Goal: Transaction & Acquisition: Book appointment/travel/reservation

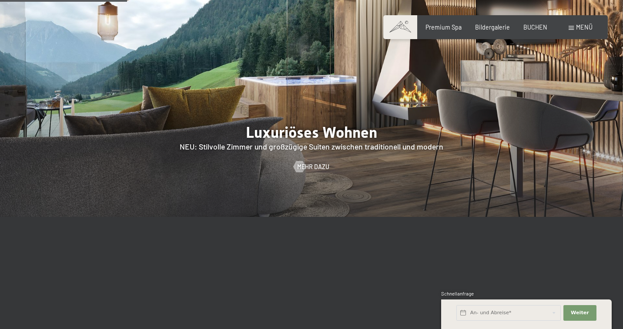
scroll to position [808, 0]
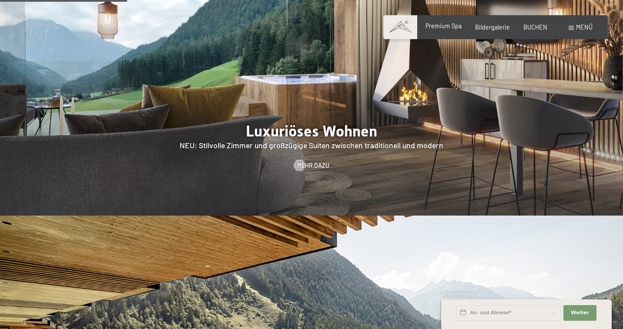
click at [449, 26] on span "Premium Spa" at bounding box center [443, 25] width 36 height 7
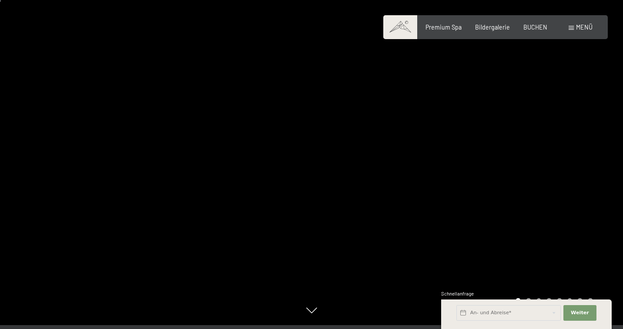
scroll to position [12, 0]
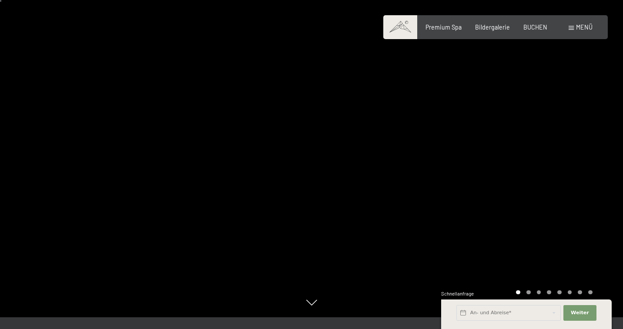
click at [440, 148] on div at bounding box center [466, 152] width 311 height 329
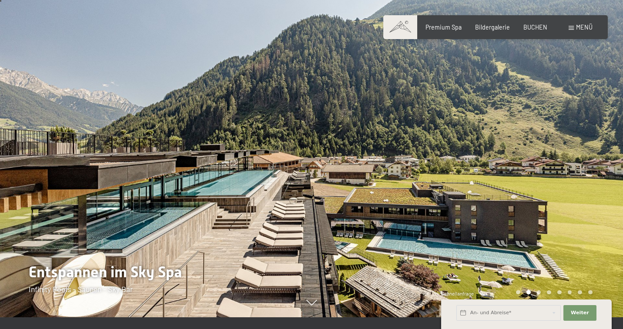
click at [463, 149] on div at bounding box center [466, 152] width 311 height 329
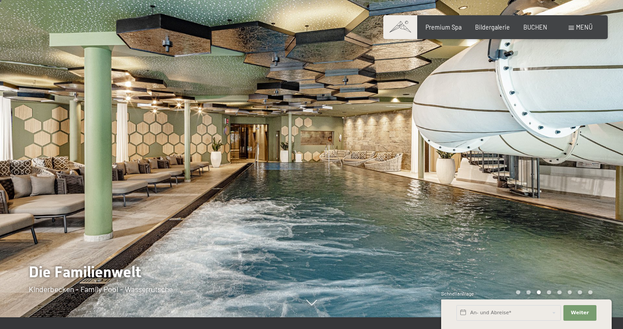
click at [478, 150] on div at bounding box center [466, 152] width 311 height 329
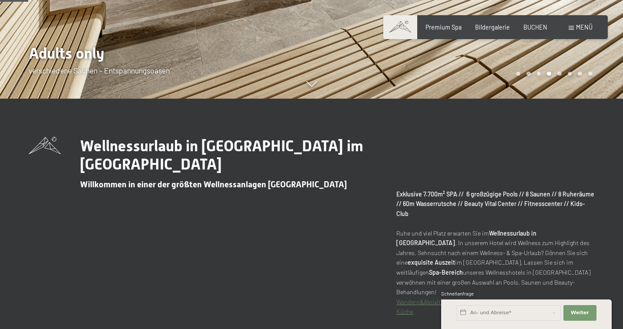
scroll to position [248, 0]
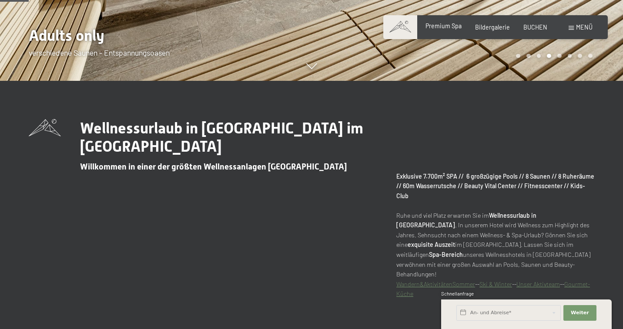
click at [444, 30] on div "Premium Spa" at bounding box center [443, 26] width 36 height 9
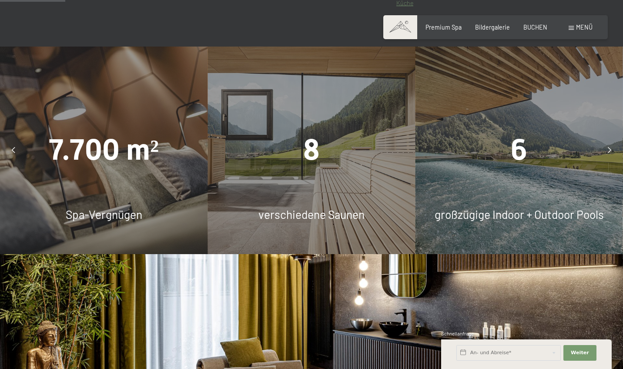
scroll to position [576, 0]
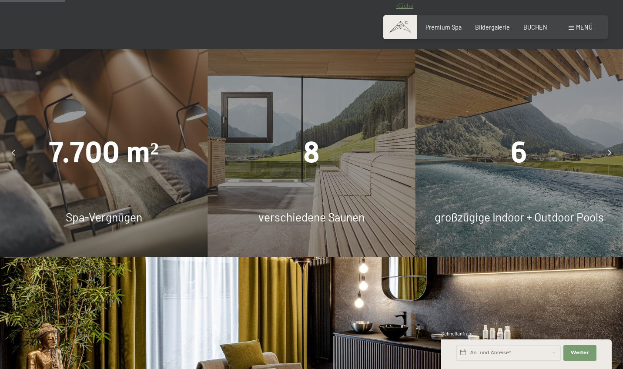
click at [14, 150] on icon at bounding box center [13, 153] width 3 height 6
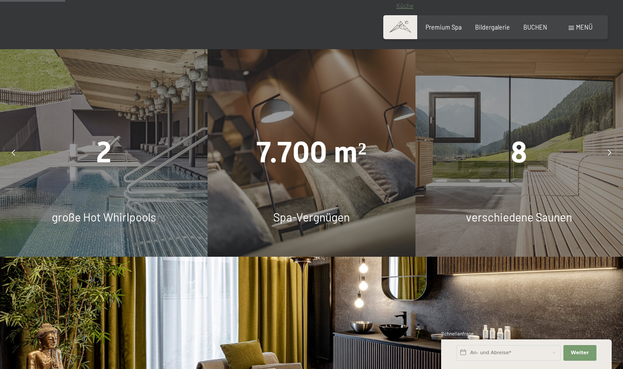
click at [14, 150] on icon at bounding box center [13, 153] width 3 height 6
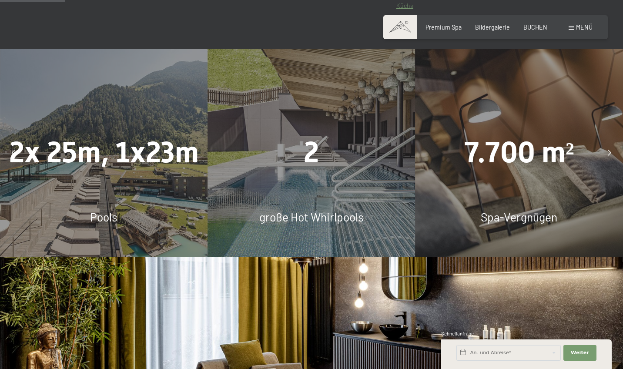
click at [14, 150] on icon at bounding box center [13, 153] width 3 height 6
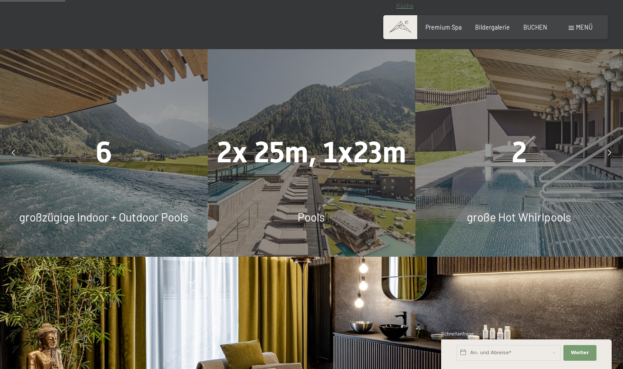
click at [20, 143] on div at bounding box center [13, 152] width 19 height 19
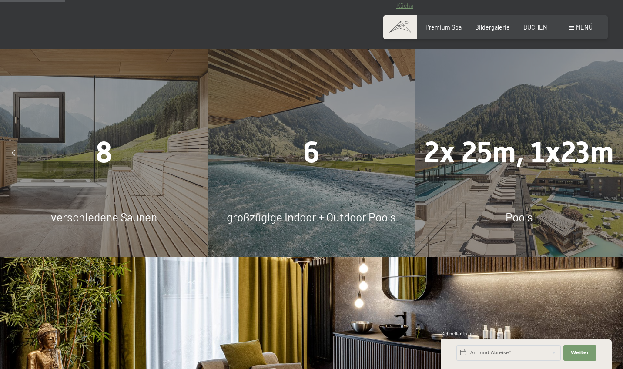
click at [18, 143] on div at bounding box center [13, 152] width 19 height 19
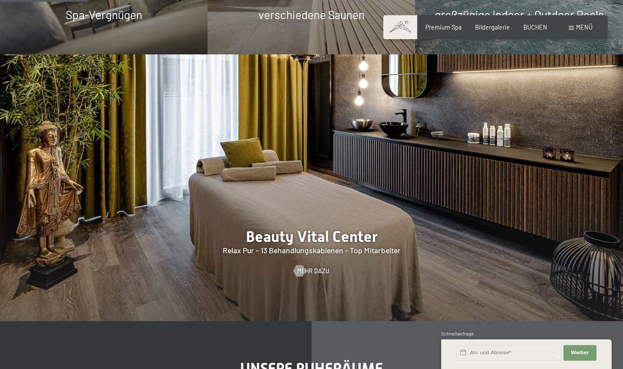
scroll to position [779, 0]
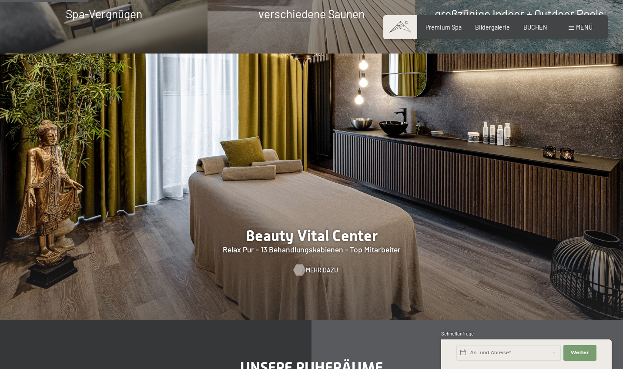
click at [299, 264] on div at bounding box center [299, 269] width 7 height 11
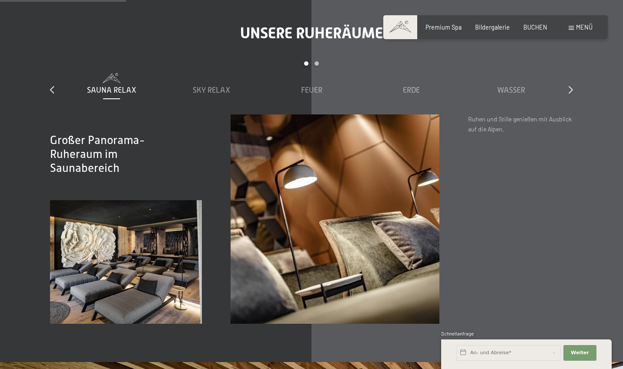
scroll to position [1114, 0]
click at [225, 85] on span "Sky Relax" at bounding box center [211, 89] width 37 height 9
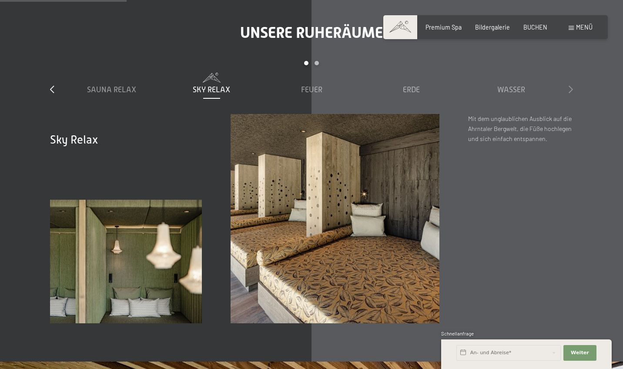
click at [570, 85] on icon at bounding box center [570, 89] width 4 height 8
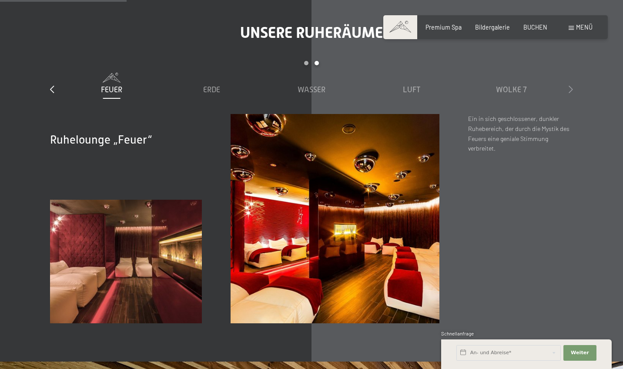
click at [570, 85] on icon at bounding box center [570, 89] width 4 height 8
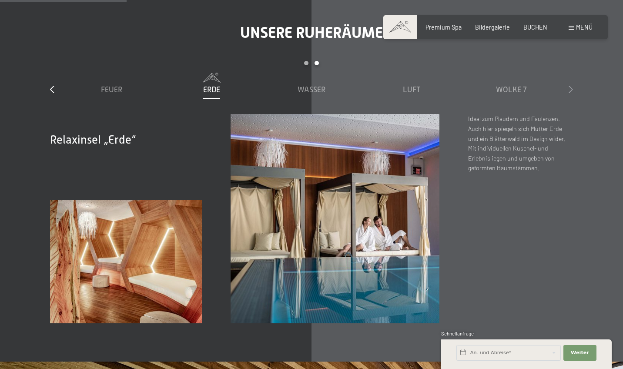
click at [570, 85] on icon at bounding box center [570, 89] width 4 height 8
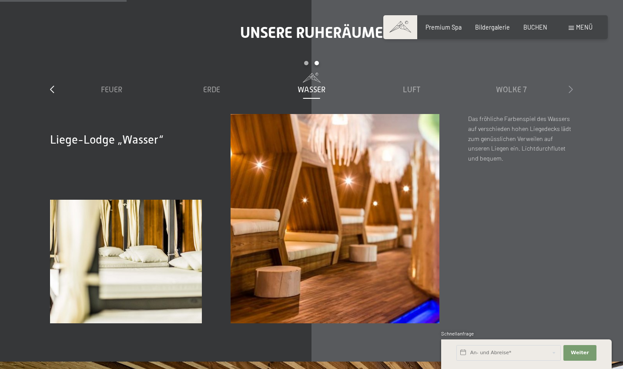
click at [570, 85] on icon at bounding box center [570, 89] width 4 height 8
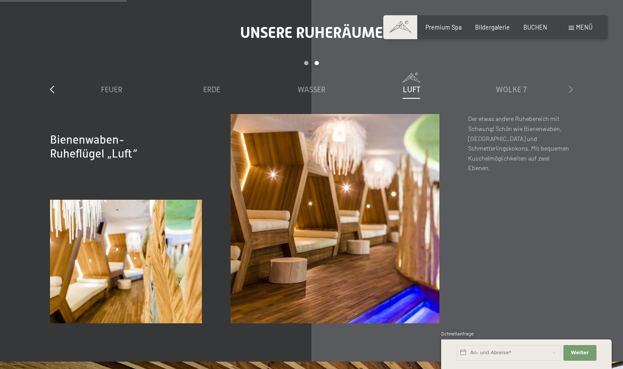
click at [570, 85] on icon at bounding box center [570, 89] width 4 height 8
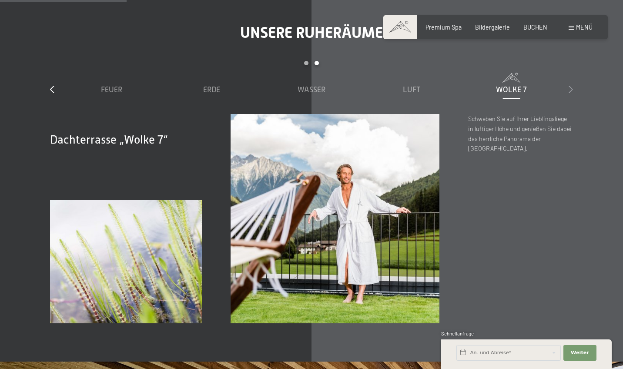
click at [570, 85] on icon at bounding box center [570, 89] width 4 height 8
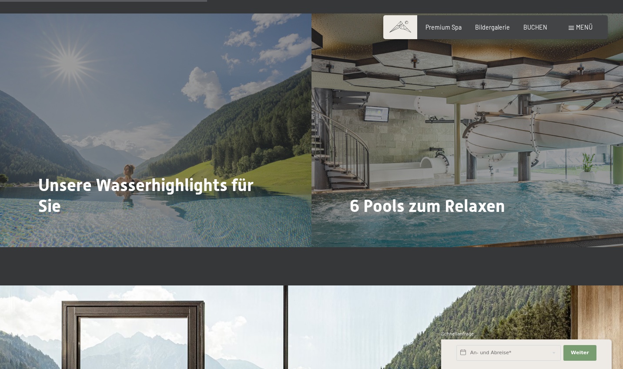
scroll to position [1823, 0]
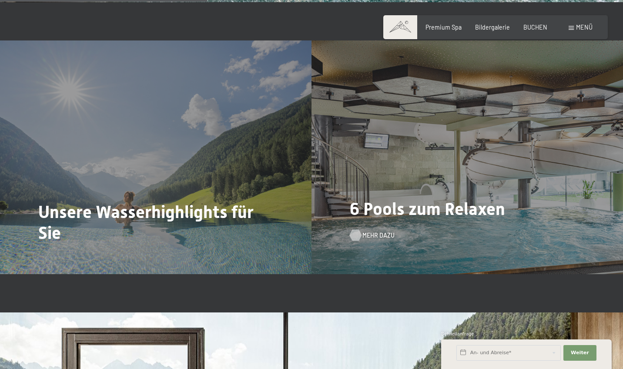
click at [372, 231] on span "Mehr dazu" at bounding box center [378, 235] width 32 height 9
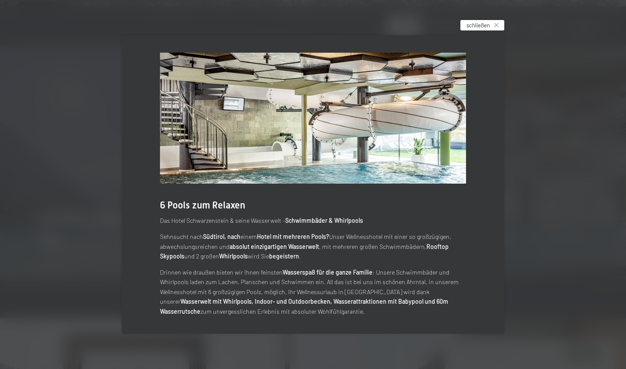
click at [482, 27] on span "schließen" at bounding box center [478, 25] width 23 height 8
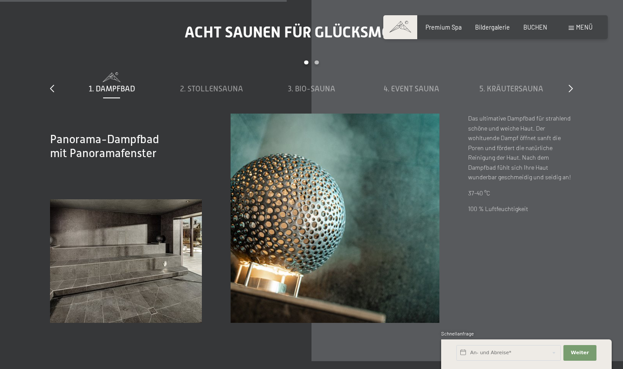
scroll to position [2529, 0]
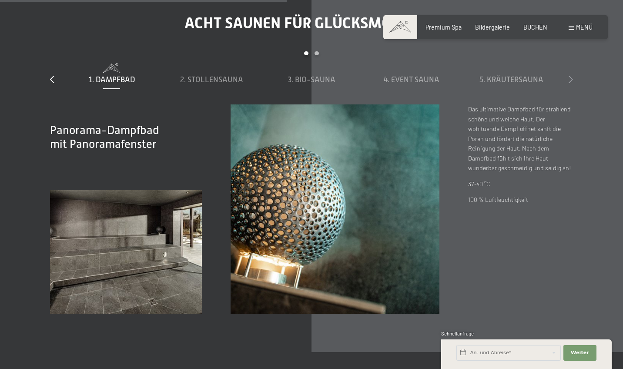
click at [571, 75] on icon at bounding box center [570, 79] width 4 height 8
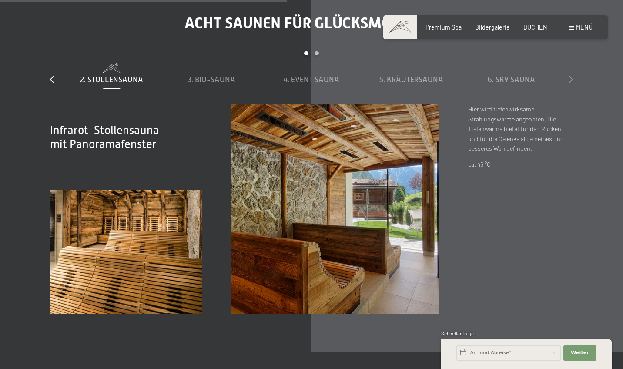
click at [571, 75] on icon at bounding box center [570, 79] width 4 height 8
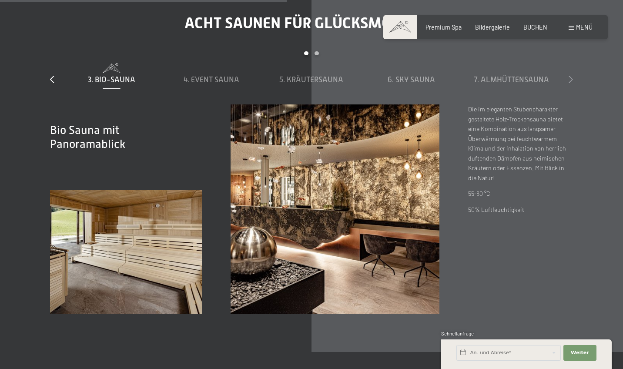
click at [571, 75] on icon at bounding box center [570, 79] width 4 height 8
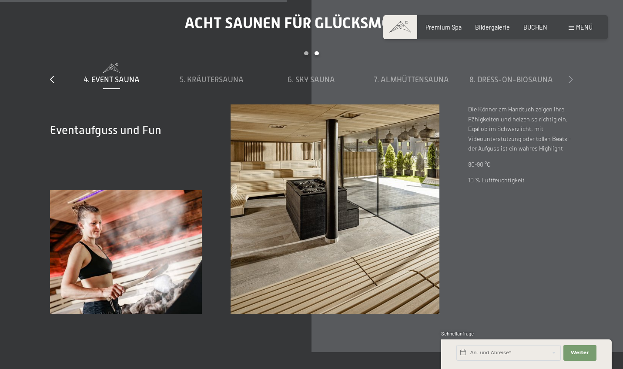
click at [571, 75] on icon at bounding box center [570, 79] width 4 height 8
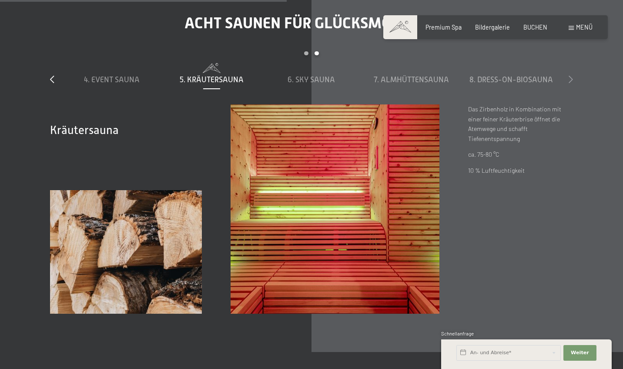
click at [571, 75] on icon at bounding box center [570, 79] width 4 height 8
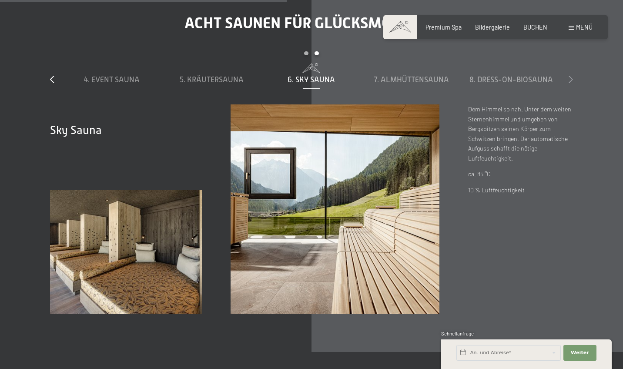
click at [571, 75] on icon at bounding box center [570, 79] width 4 height 8
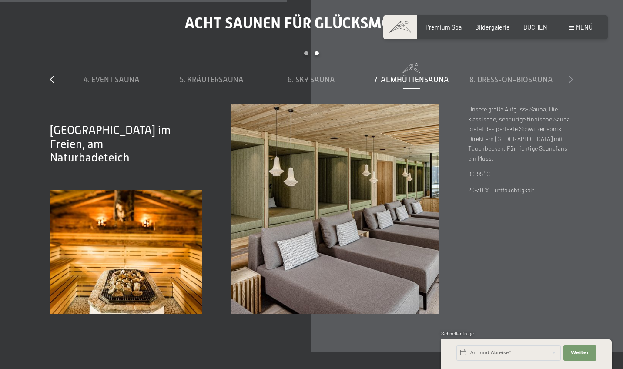
click at [571, 75] on icon at bounding box center [570, 79] width 4 height 8
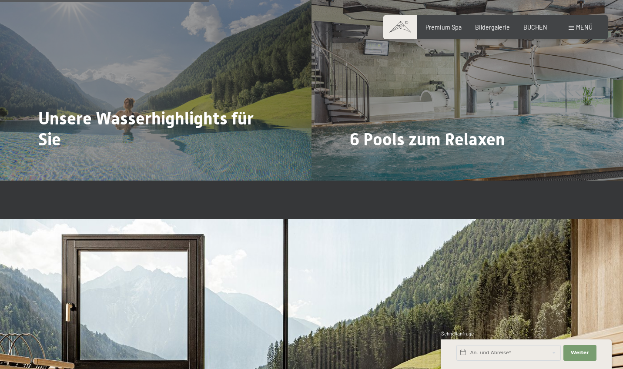
scroll to position [1548, 0]
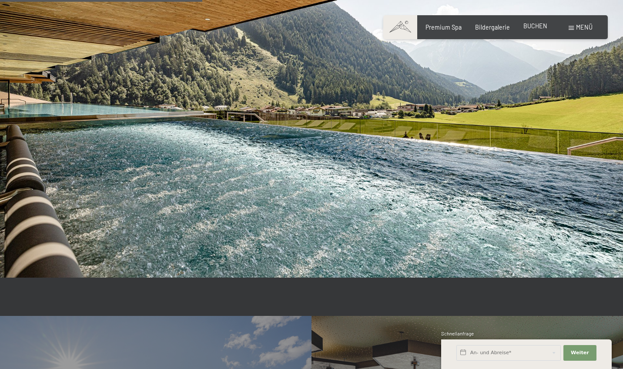
click at [530, 27] on span "BUCHEN" at bounding box center [535, 25] width 24 height 7
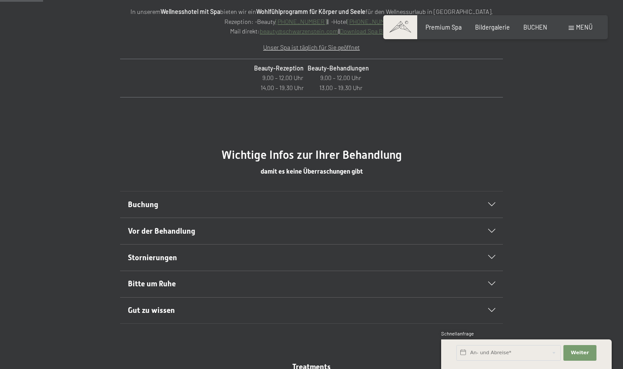
scroll to position [438, 0]
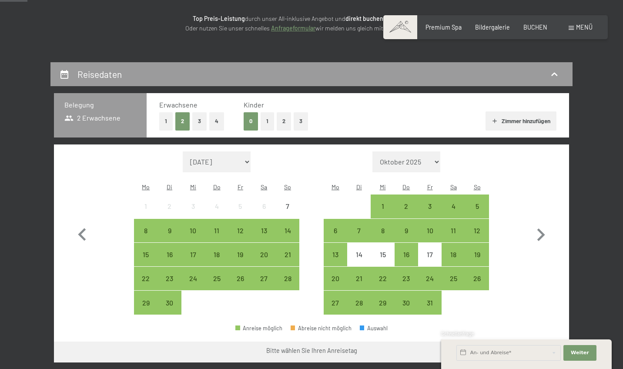
scroll to position [163, 0]
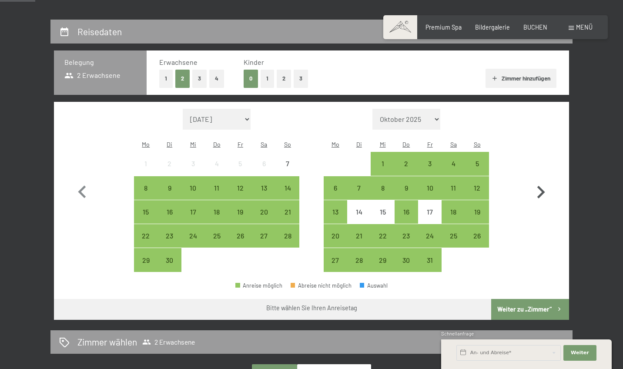
click at [538, 182] on icon "button" at bounding box center [540, 192] width 25 height 25
select select "[DATE]"
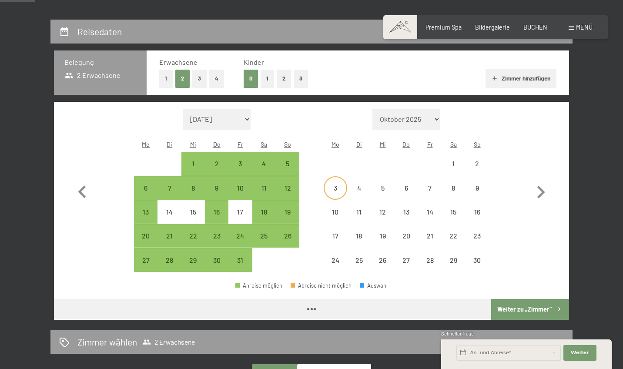
select select "[DATE]"
select select "2025-11-01"
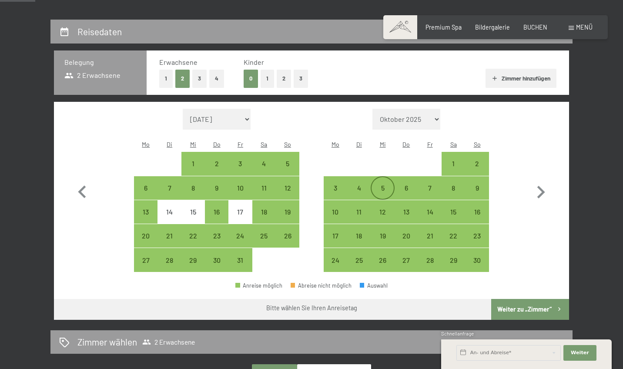
click at [384, 184] on div "5" at bounding box center [382, 195] width 22 height 22
select select "2025-10-01"
select select "2025-11-01"
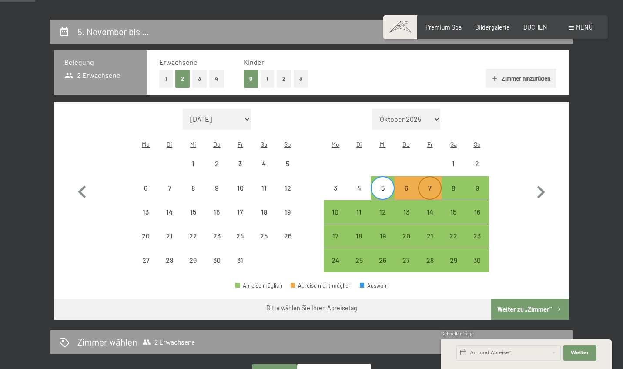
click at [431, 184] on div "7" at bounding box center [430, 195] width 22 height 22
select select "2025-10-01"
select select "2025-11-01"
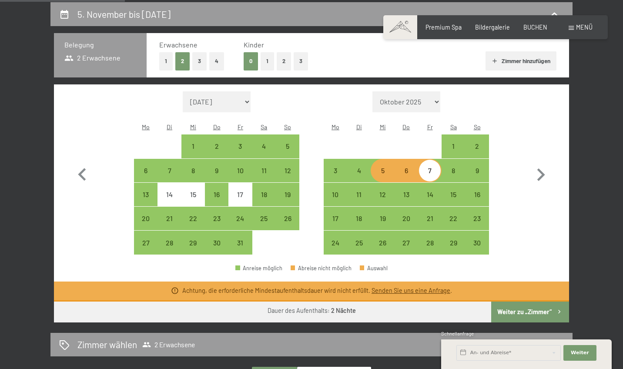
scroll to position [216, 0]
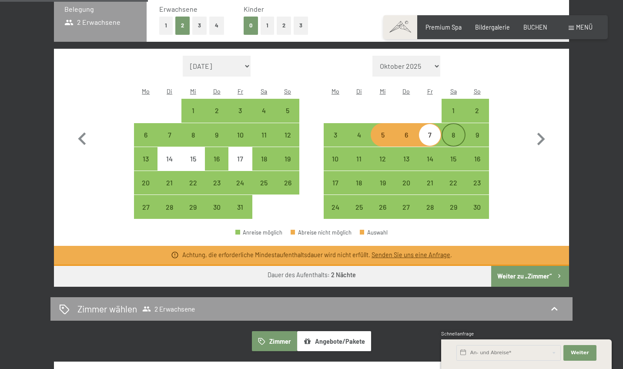
click at [447, 131] on div "8" at bounding box center [453, 142] width 22 height 22
select select "2025-10-01"
select select "2025-11-01"
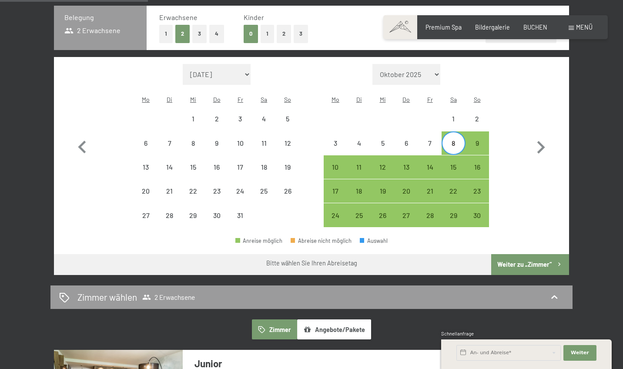
scroll to position [205, 0]
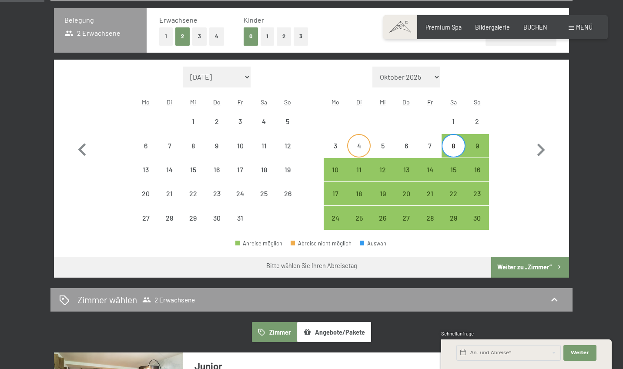
click at [365, 142] on div "4" at bounding box center [359, 153] width 22 height 22
select select "2025-10-01"
select select "2025-11-01"
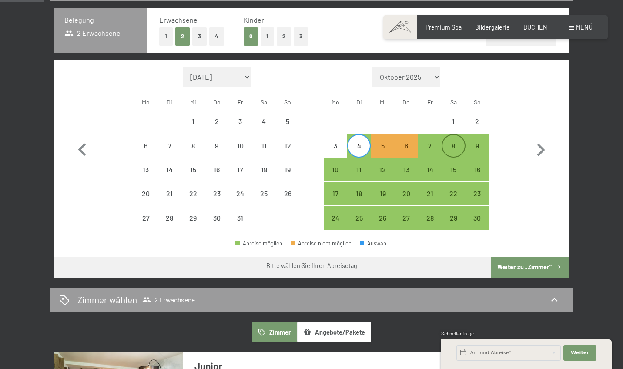
click at [448, 142] on div "8" at bounding box center [453, 153] width 22 height 22
select select "2025-10-01"
select select "2025-11-01"
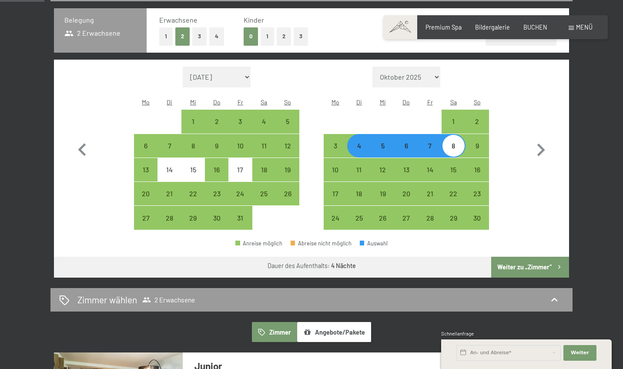
click at [380, 142] on div "5" at bounding box center [382, 153] width 22 height 22
select select "2025-10-01"
select select "2025-11-01"
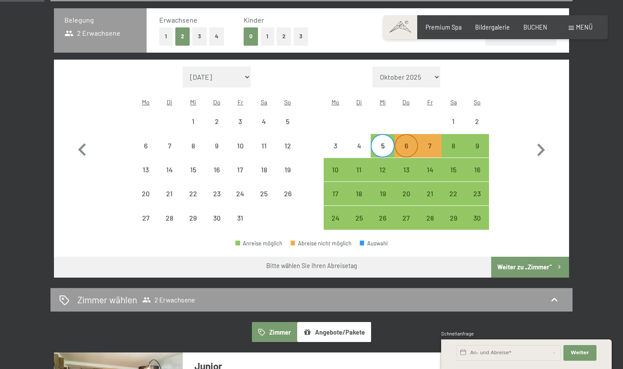
click at [410, 142] on div "6" at bounding box center [406, 153] width 22 height 22
select select "2025-10-01"
select select "2025-11-01"
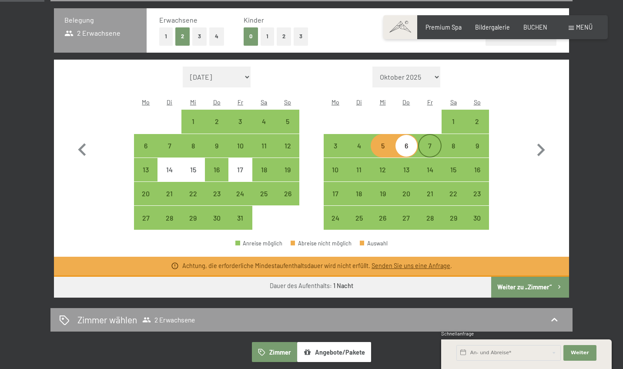
click at [424, 142] on div "7" at bounding box center [430, 153] width 22 height 22
select select "2025-10-01"
select select "2025-11-01"
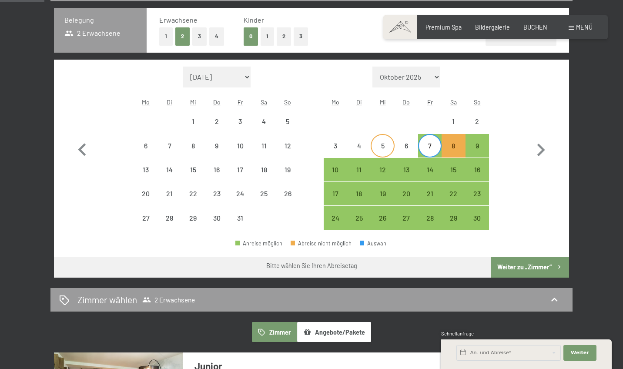
click at [377, 142] on div "5" at bounding box center [382, 153] width 22 height 22
select select "2025-10-01"
select select "2025-11-01"
click at [429, 142] on div "7" at bounding box center [430, 153] width 22 height 22
select select "2025-10-01"
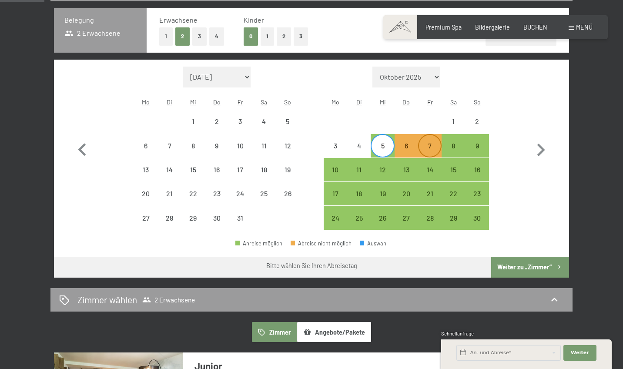
select select "2025-11-01"
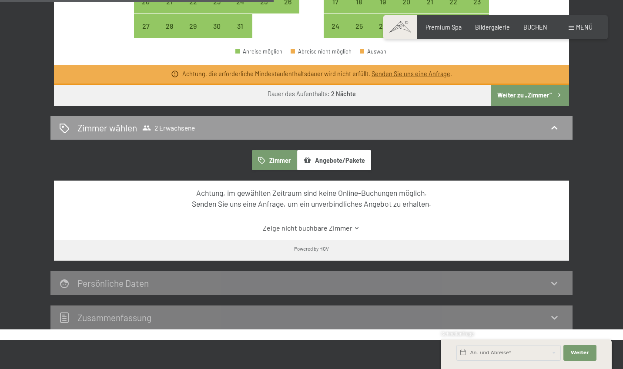
scroll to position [408, 0]
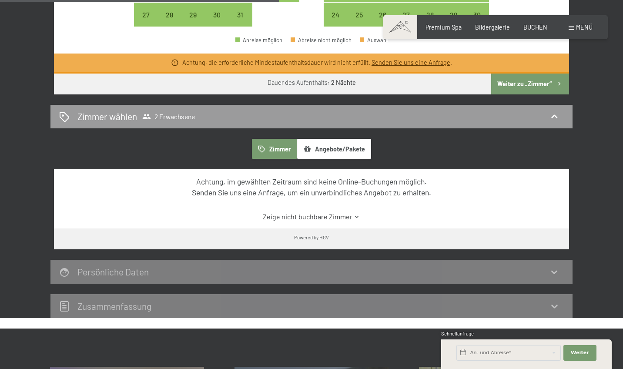
click at [515, 73] on button "Weiter zu „Zimmer“" at bounding box center [530, 83] width 78 height 21
select select "2025-10-01"
select select "2025-11-01"
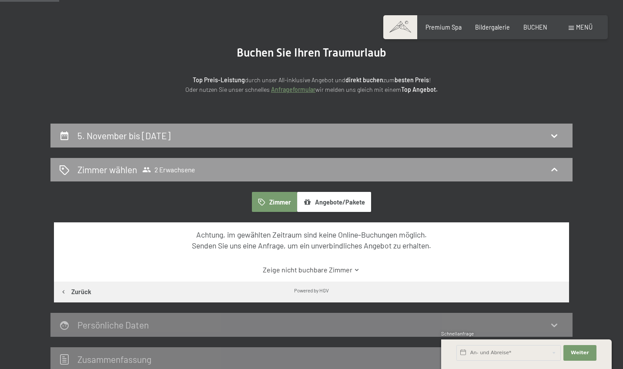
scroll to position [103, 0]
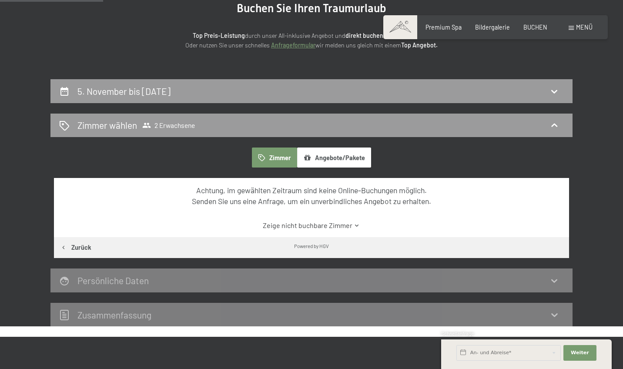
click at [332, 222] on link "Zeige nicht buchbare Zimmer" at bounding box center [312, 225] width 484 height 10
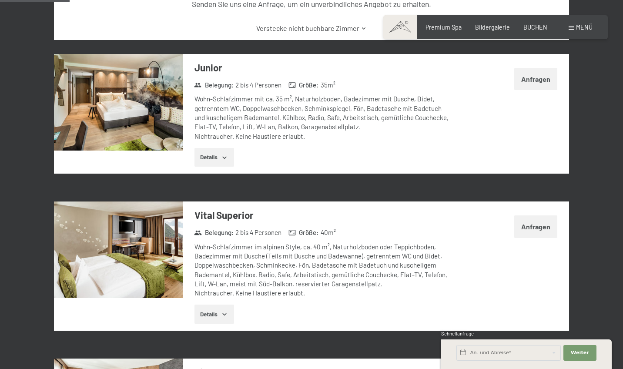
scroll to position [301, 0]
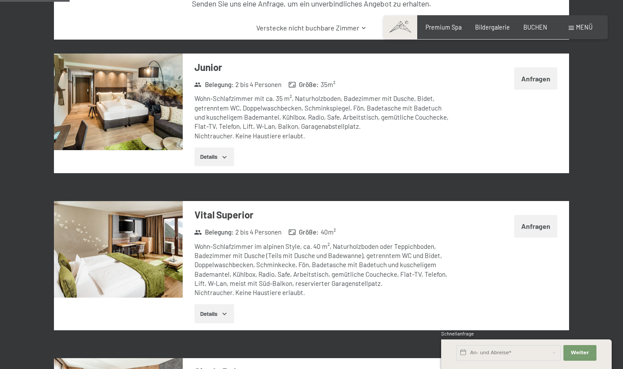
click at [171, 82] on img at bounding box center [118, 101] width 129 height 97
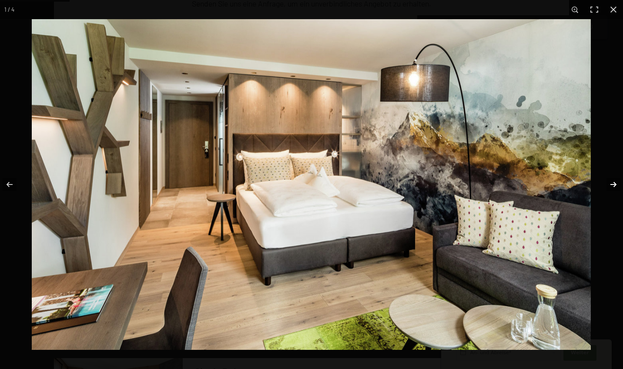
click at [613, 179] on button "button" at bounding box center [607, 184] width 30 height 43
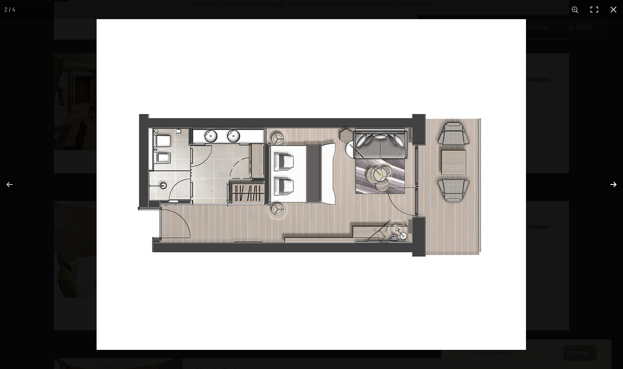
click at [613, 179] on button "button" at bounding box center [607, 184] width 30 height 43
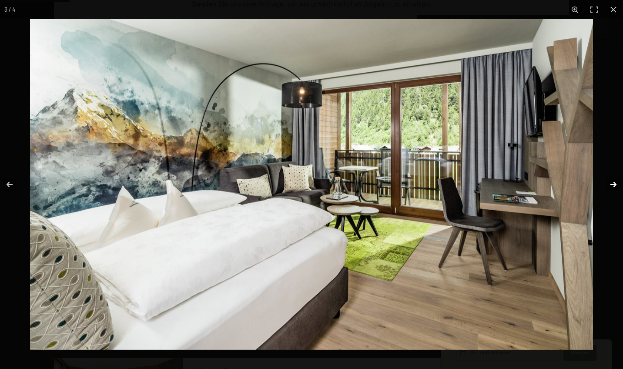
click at [613, 179] on button "button" at bounding box center [607, 184] width 30 height 43
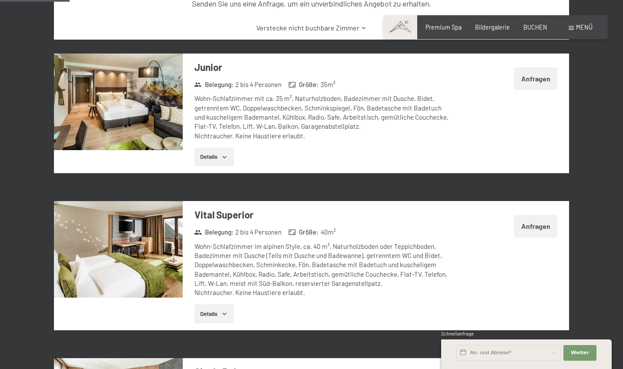
click at [0, 0] on button "button" at bounding box center [0, 0] width 0 height 0
click at [371, 94] on div "Wohn-Schlafzimmer mit ca. 35 m², Naturholzboden, Badezimmer mit Dusche, Bidet, …" at bounding box center [323, 117] width 259 height 46
click at [214, 147] on button "Details" at bounding box center [214, 156] width 40 height 19
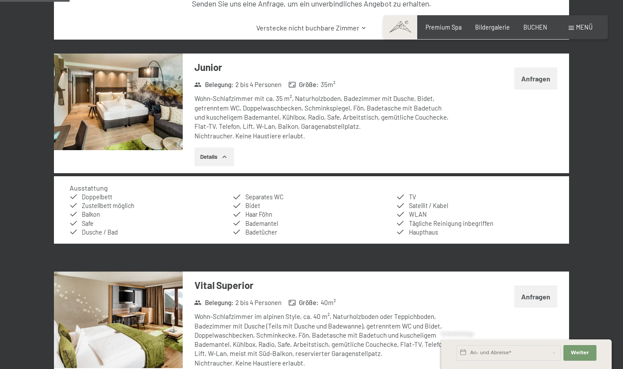
click at [209, 70] on h3 "Junior" at bounding box center [323, 66] width 259 height 13
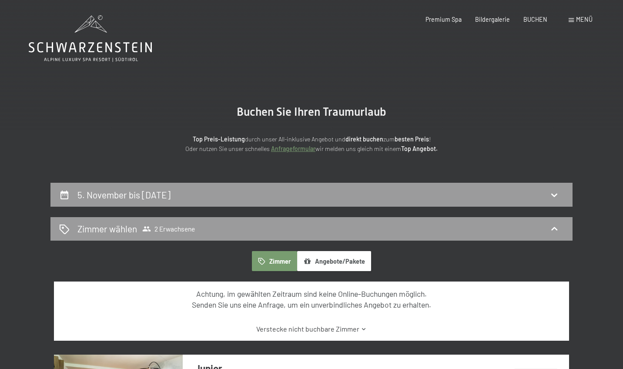
scroll to position [0, 0]
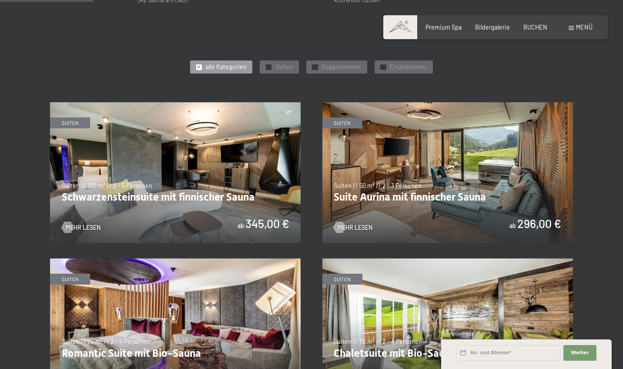
scroll to position [407, 0]
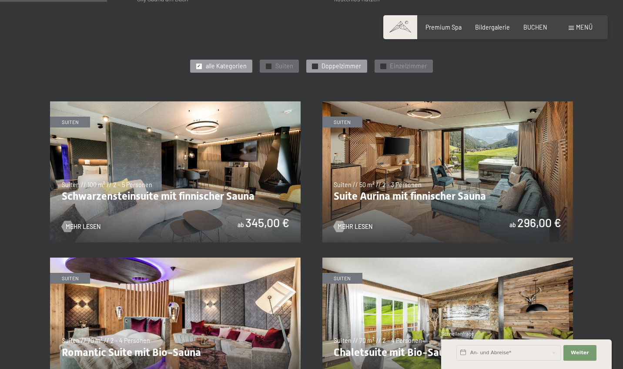
click at [315, 63] on span "✓" at bounding box center [314, 65] width 3 height 5
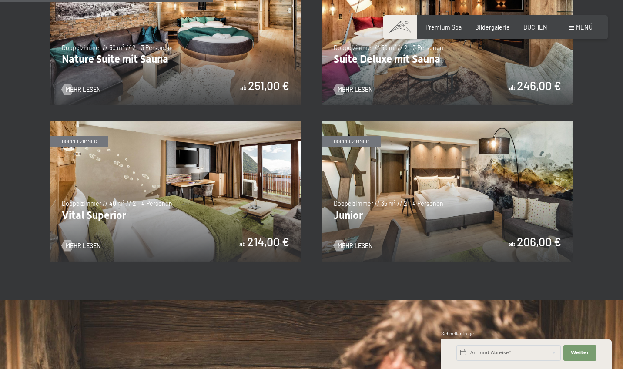
scroll to position [542, 0]
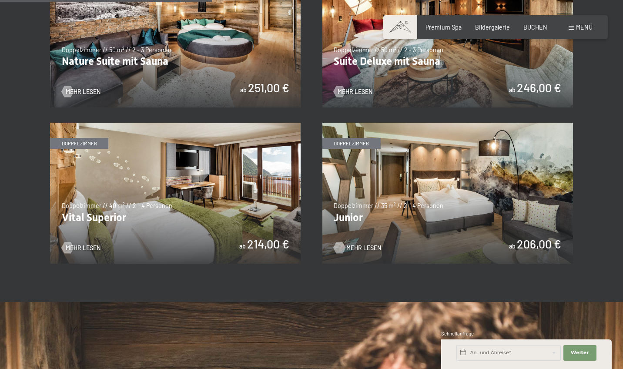
click at [363, 244] on span "Mehr Lesen" at bounding box center [363, 247] width 35 height 9
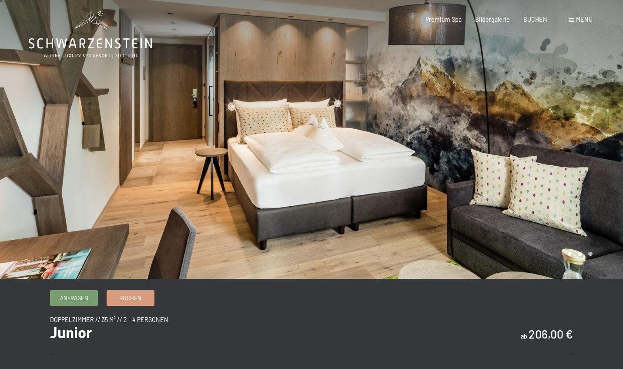
scroll to position [4, 0]
click at [367, 225] on div at bounding box center [466, 137] width 311 height 283
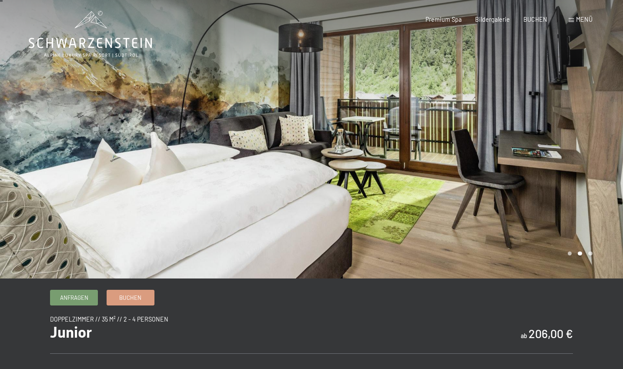
click at [444, 179] on div at bounding box center [466, 137] width 311 height 283
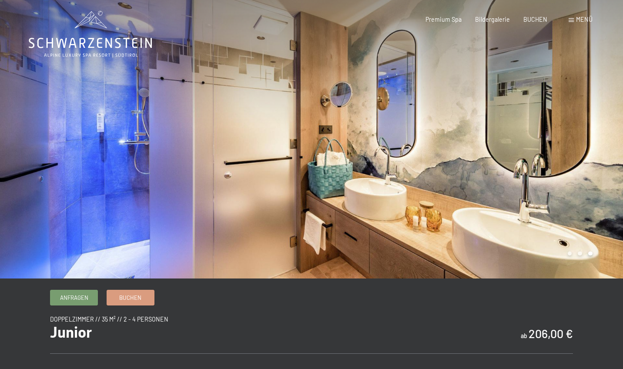
click at [452, 170] on div at bounding box center [466, 137] width 311 height 283
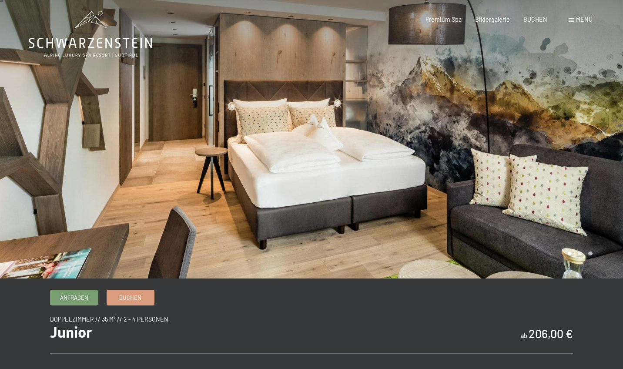
click at [452, 170] on div at bounding box center [466, 137] width 311 height 283
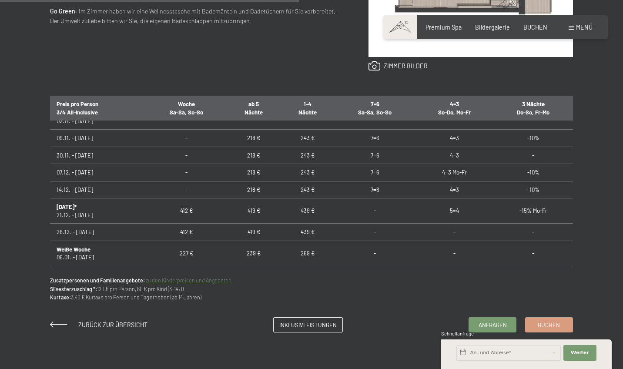
scroll to position [115, 0]
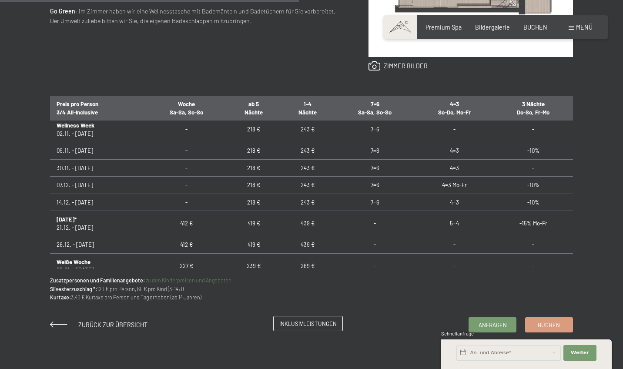
click at [298, 326] on span "Inklusivleistungen" at bounding box center [307, 324] width 57 height 8
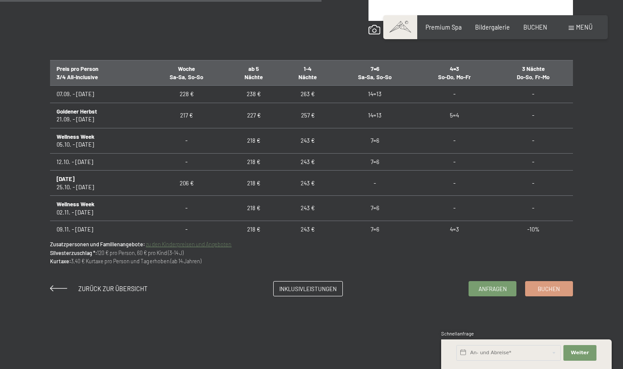
scroll to position [0, 0]
click at [300, 285] on span "Inklusivleistungen" at bounding box center [307, 287] width 57 height 8
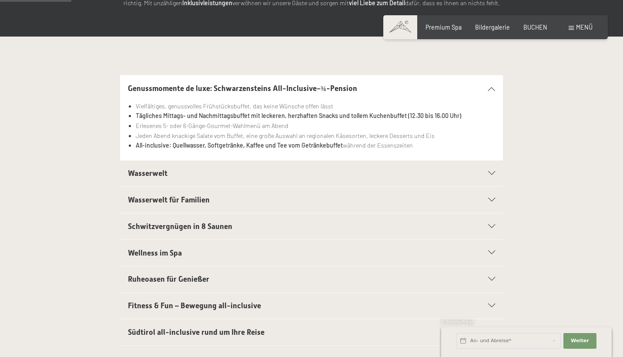
scroll to position [163, 0]
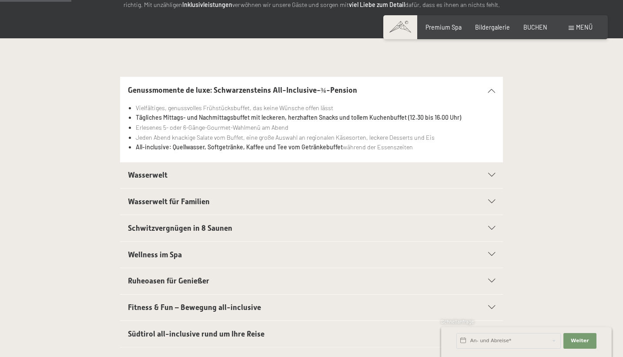
click at [483, 175] on div at bounding box center [486, 175] width 17 height 4
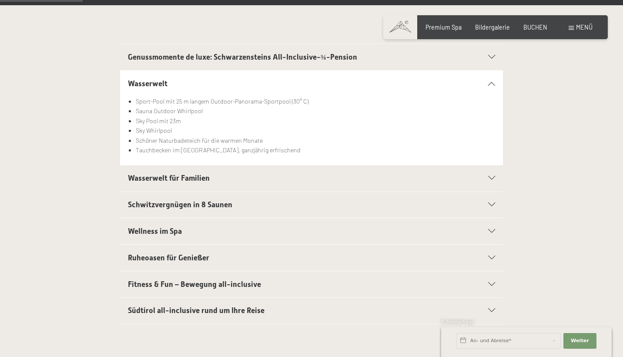
scroll to position [198, 0]
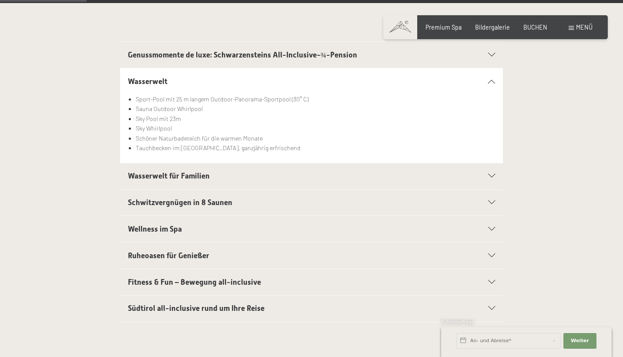
click at [483, 175] on div at bounding box center [486, 176] width 17 height 4
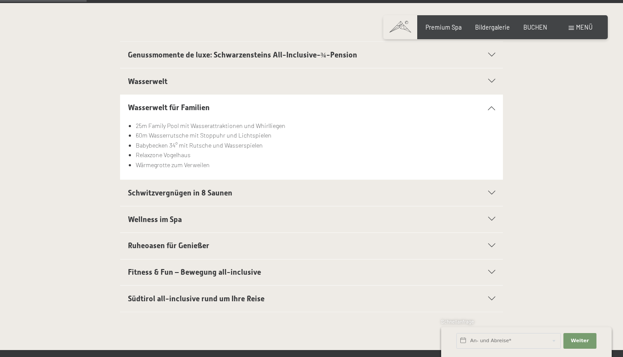
click at [464, 198] on div "Schwitzvergnügen in 8 Saunen" at bounding box center [311, 193] width 367 height 26
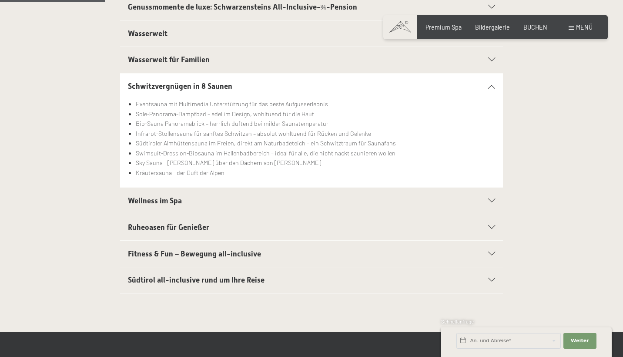
scroll to position [247, 0]
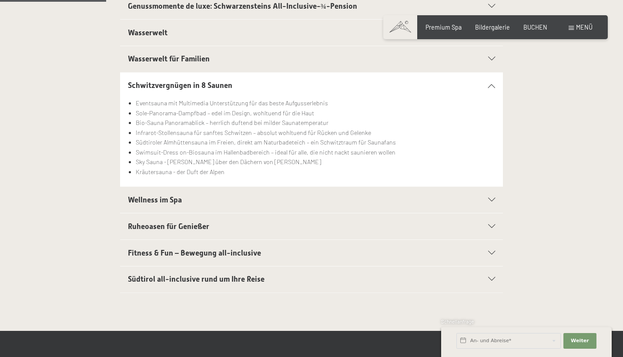
click at [454, 201] on h2 "Wellness im Spa" at bounding box center [293, 199] width 330 height 11
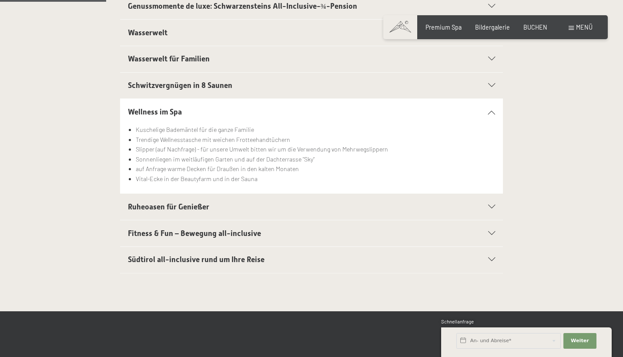
click at [440, 202] on h2 "Ruheoasen für Genießer" at bounding box center [293, 206] width 330 height 11
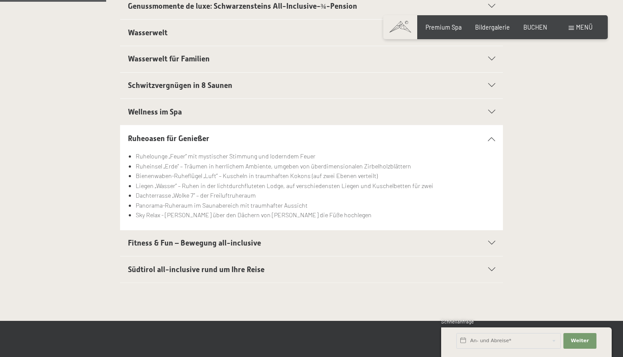
click at [415, 233] on div "Fitness & Fun – Bewegung all-inclusive" at bounding box center [311, 243] width 367 height 26
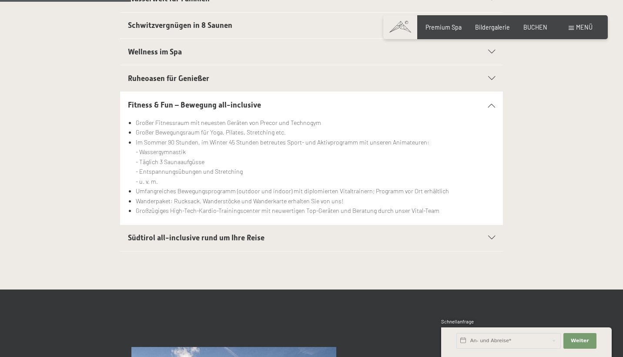
scroll to position [307, 0]
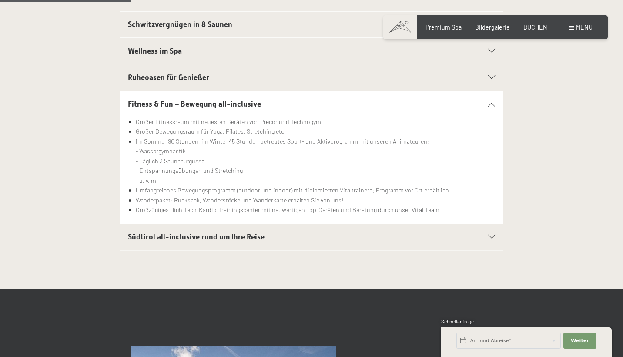
click at [399, 234] on h2 "Südtirol all-inclusive rund um Ihre Reise" at bounding box center [293, 236] width 330 height 11
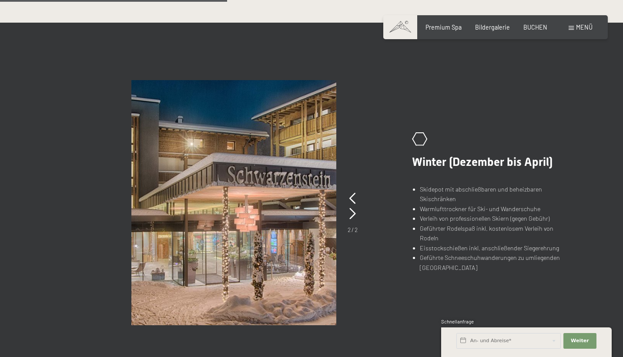
scroll to position [512, 0]
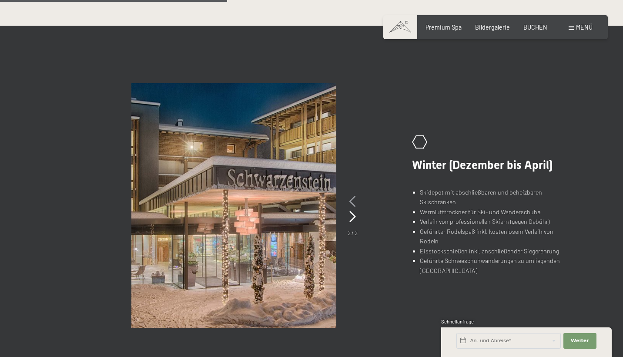
click at [354, 198] on icon at bounding box center [352, 201] width 7 height 11
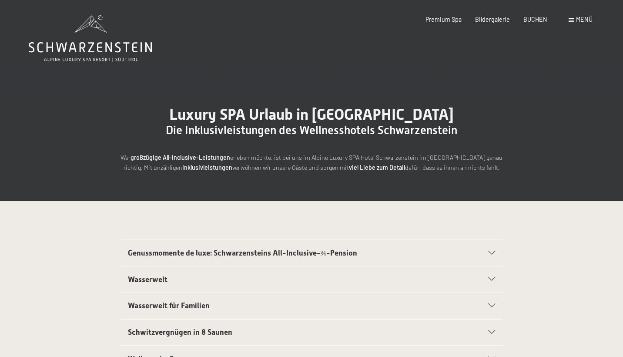
scroll to position [0, 0]
click at [539, 23] on div "Premium Spa Bildergalerie BUCHEN" at bounding box center [479, 19] width 162 height 9
click at [537, 19] on span "BUCHEN" at bounding box center [535, 17] width 24 height 7
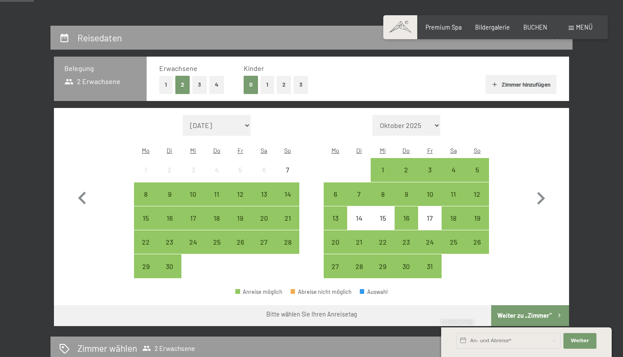
scroll to position [173, 0]
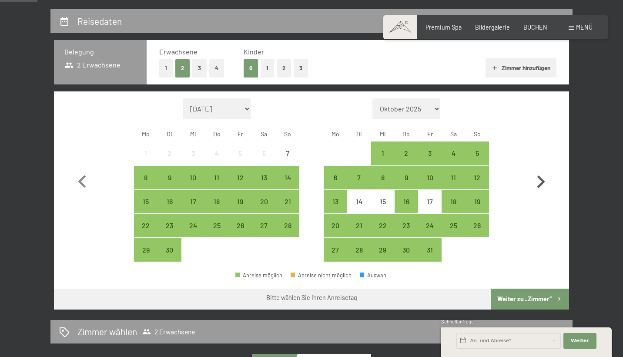
click at [539, 177] on icon "button" at bounding box center [540, 181] width 25 height 25
select select "2025-10-01"
select select "2025-11-01"
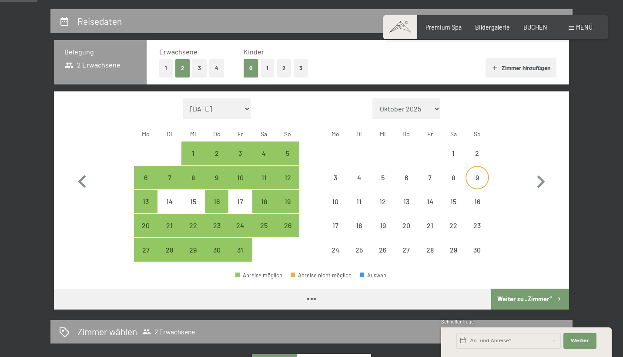
select select "2025-10-01"
select select "2025-11-01"
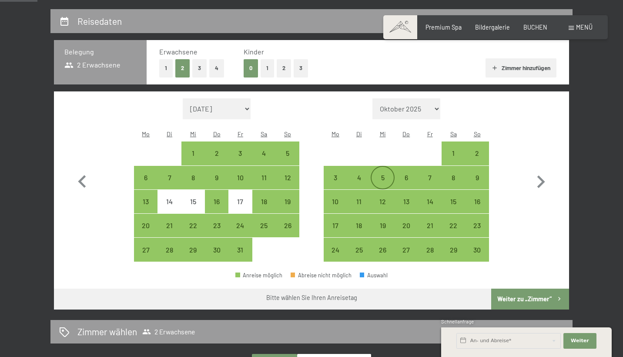
click at [377, 174] on div "5" at bounding box center [382, 185] width 22 height 22
select select "2025-10-01"
select select "2025-11-01"
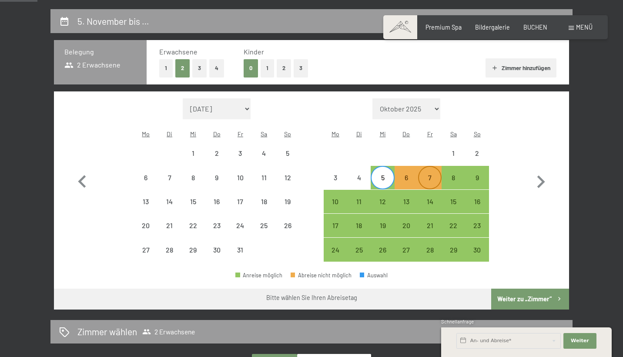
click at [436, 174] on div "7" at bounding box center [430, 185] width 22 height 22
select select "2025-10-01"
select select "2025-11-01"
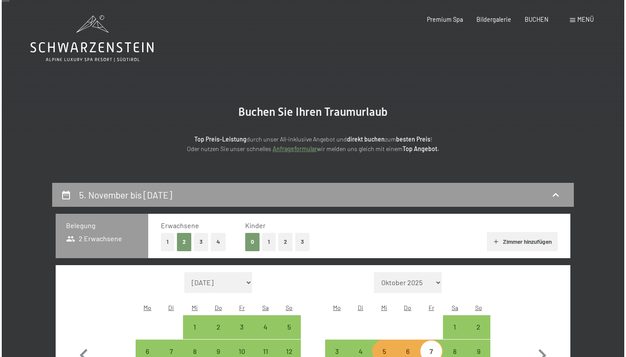
scroll to position [0, 0]
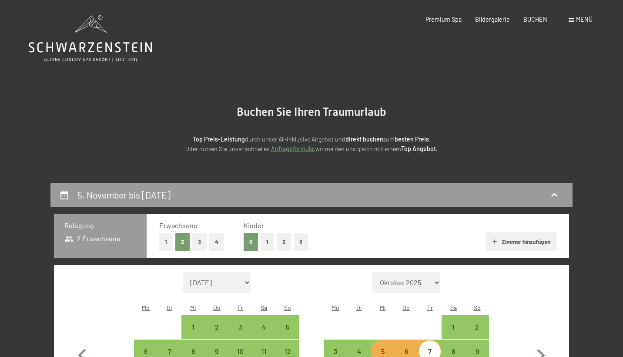
click at [573, 21] on span at bounding box center [570, 20] width 5 height 4
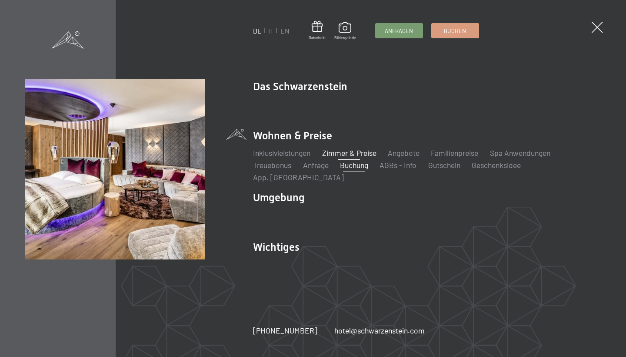
click at [347, 157] on link "Zimmer & Preise" at bounding box center [349, 153] width 54 height 10
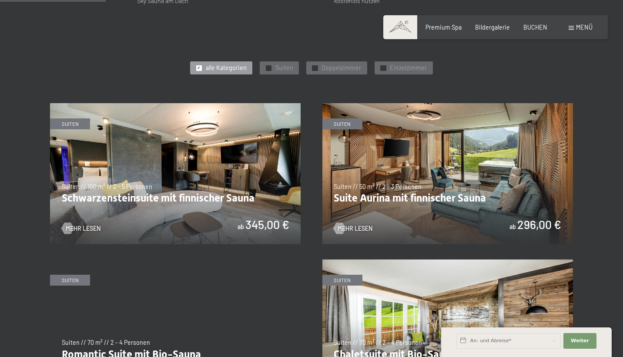
scroll to position [405, 0]
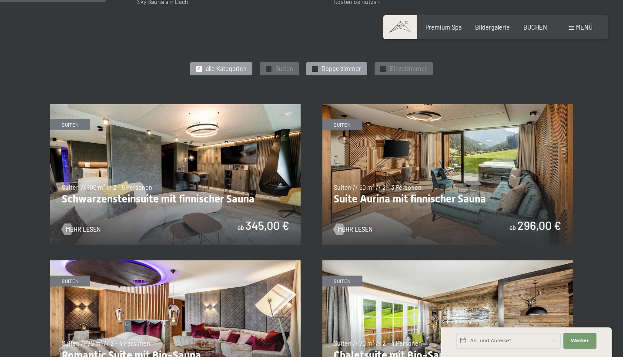
click at [335, 68] on span "Doppelzimmer" at bounding box center [341, 68] width 40 height 9
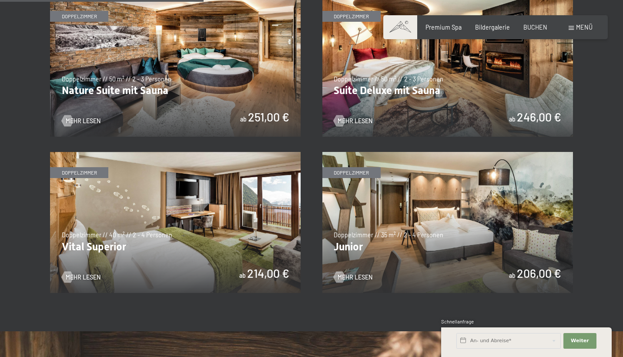
scroll to position [525, 0]
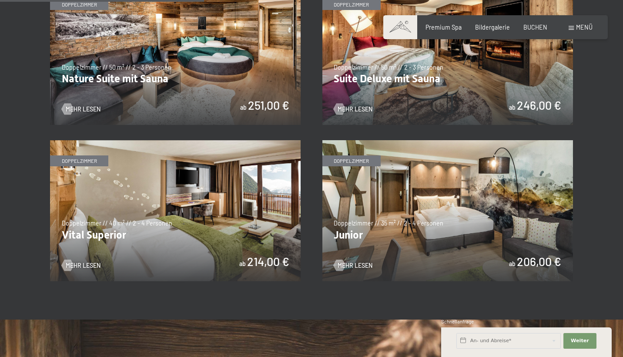
click at [405, 209] on img at bounding box center [447, 210] width 250 height 141
